Goal: Find specific page/section

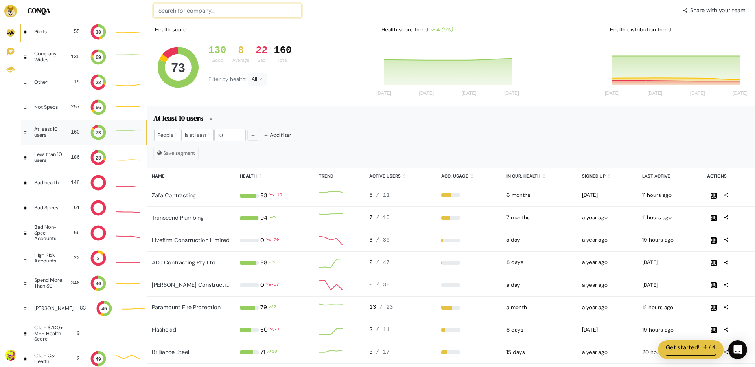
click at [273, 12] on input at bounding box center [227, 11] width 148 height 14
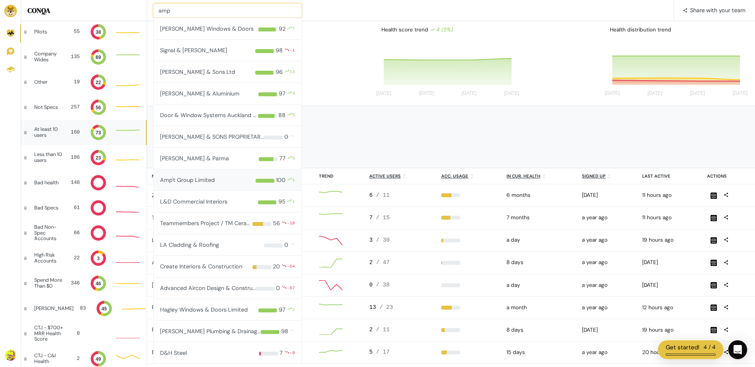
type input "amp"
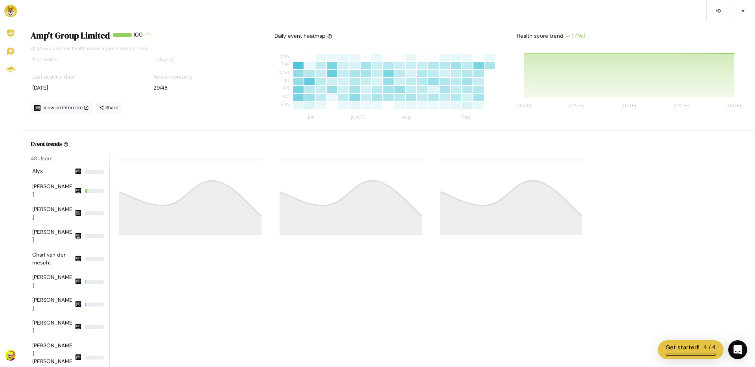
click at [15, 13] on img at bounding box center [10, 11] width 13 height 13
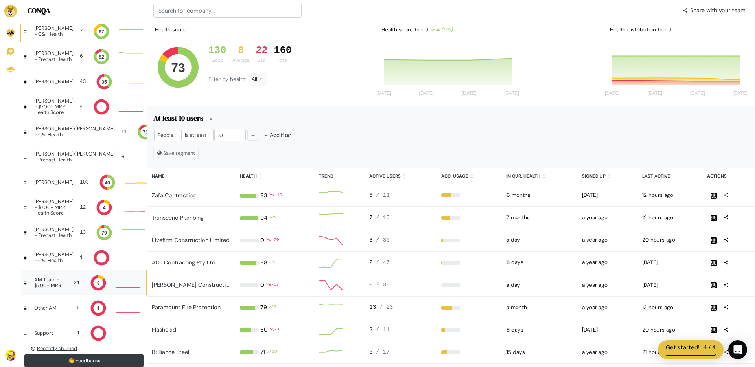
click at [48, 285] on div "AM Team - $700+ MRR" at bounding box center [50, 282] width 32 height 11
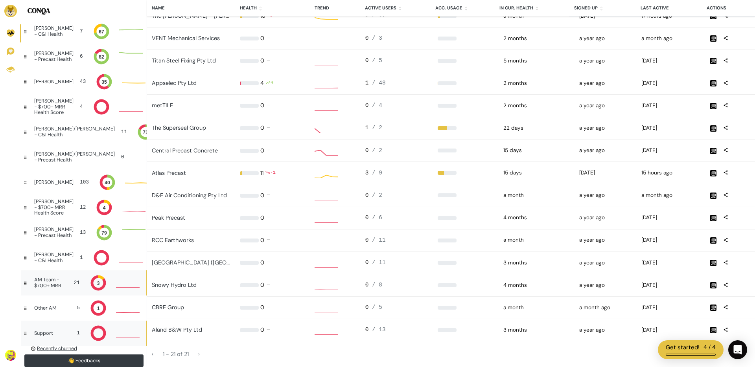
click at [48, 331] on div "Support" at bounding box center [47, 334] width 27 height 6
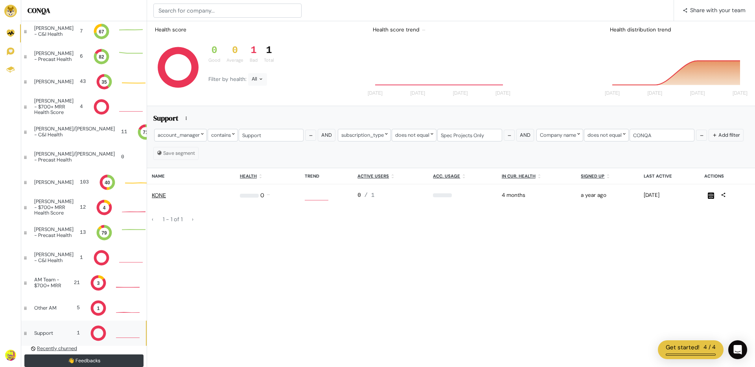
click at [158, 193] on link "KONE" at bounding box center [159, 195] width 14 height 7
